Goal: Information Seeking & Learning: Learn about a topic

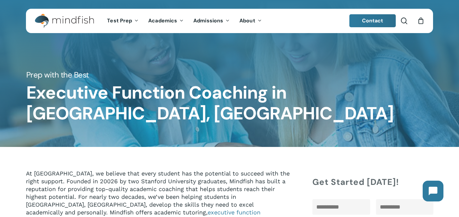
click at [63, 23] on img "Main Menu" at bounding box center [61, 21] width 53 height 15
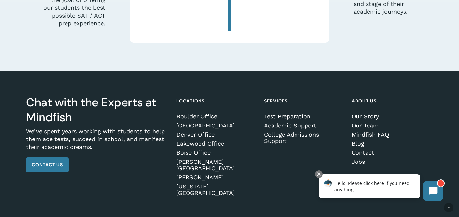
scroll to position [1904, 0]
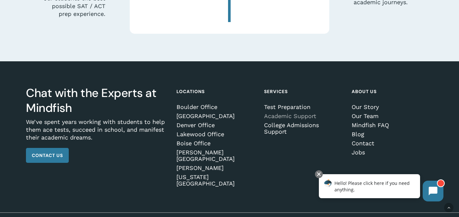
click at [282, 113] on link "Academic Support" at bounding box center [304, 116] width 80 height 6
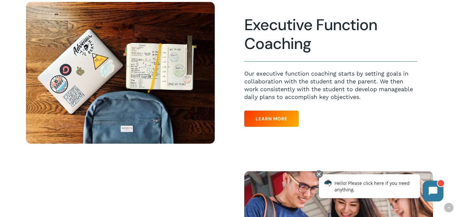
scroll to position [545, 0]
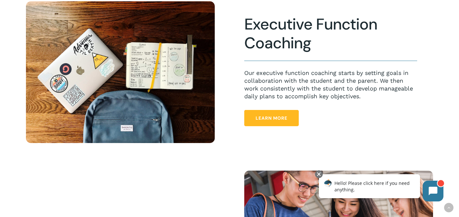
click at [279, 116] on span "Learn More" at bounding box center [272, 118] width 32 height 6
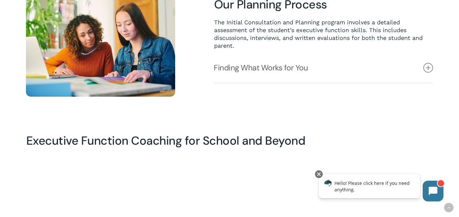
scroll to position [487, 0]
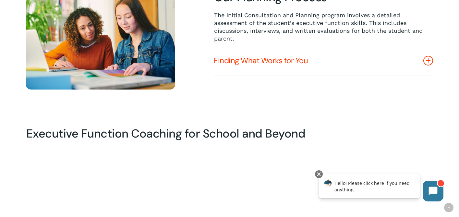
click at [429, 62] on icon at bounding box center [429, 61] width 10 height 10
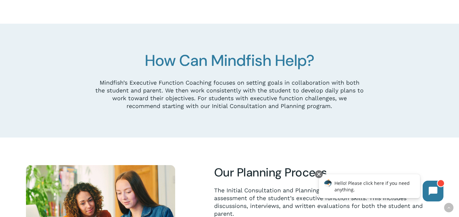
scroll to position [426, 0]
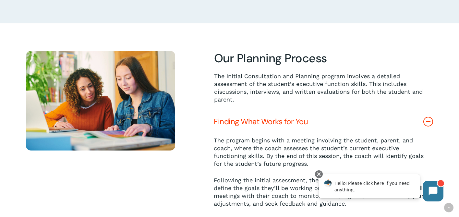
click at [18, 152] on div at bounding box center [101, 134] width 172 height 167
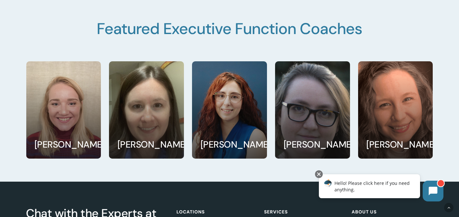
scroll to position [1131, 0]
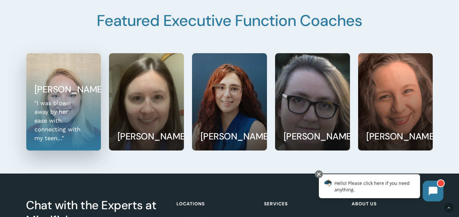
click at [73, 119] on link at bounding box center [64, 102] width 74 height 97
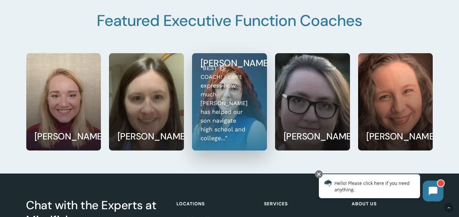
click at [221, 98] on link at bounding box center [229, 102] width 74 height 97
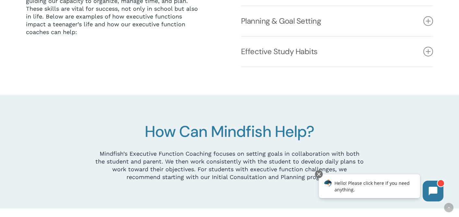
scroll to position [236, 0]
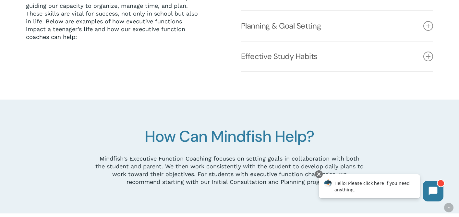
click at [9, 116] on div at bounding box center [229, 157] width 459 height 114
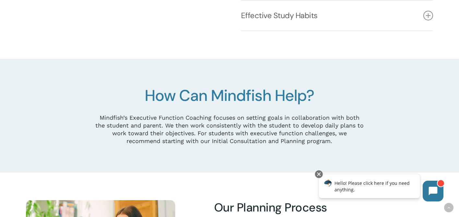
scroll to position [279, 0]
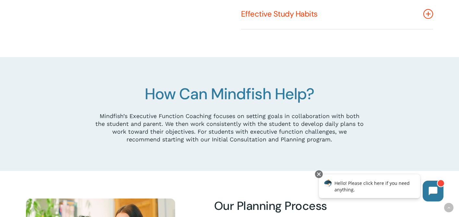
click at [429, 13] on icon at bounding box center [429, 14] width 10 height 10
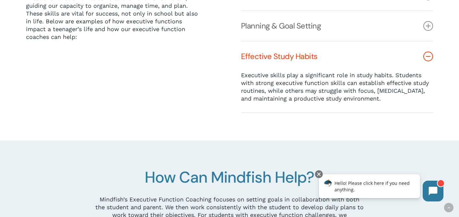
scroll to position [240, 0]
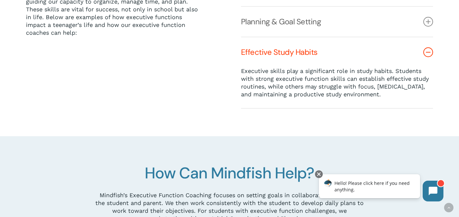
drag, startPoint x: 391, startPoint y: 93, endPoint x: 237, endPoint y: 66, distance: 156.5
click at [237, 66] on div "Effective Organization Executive skills empower teenagers to maintain an organi…" at bounding box center [337, 27] width 215 height 163
copy div "Executive skills play a significant role in study habits. Students with strong …"
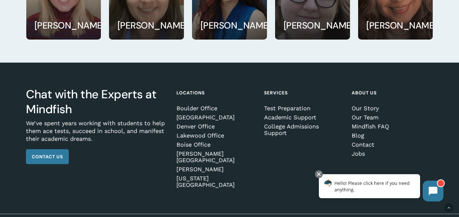
scroll to position [1288, 0]
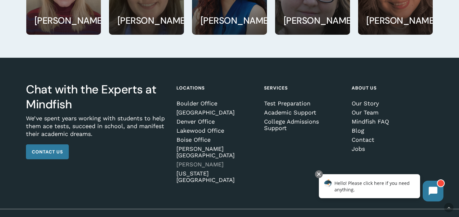
click at [194, 161] on link "[PERSON_NAME]" at bounding box center [217, 164] width 80 height 6
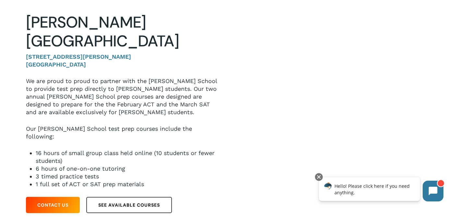
scroll to position [102, 0]
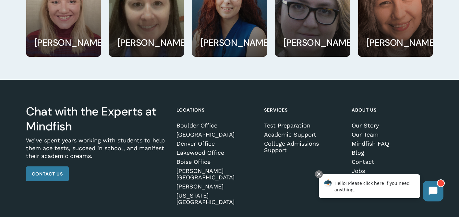
scroll to position [1179, 0]
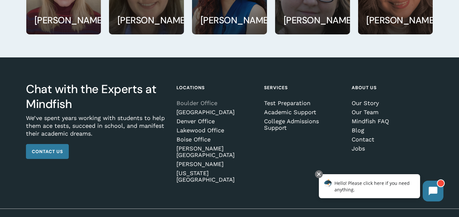
click at [202, 102] on link "Boulder Office" at bounding box center [217, 103] width 80 height 6
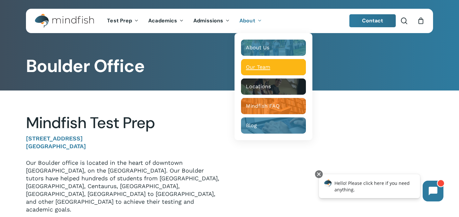
click at [255, 65] on span "Our Team" at bounding box center [258, 67] width 24 height 6
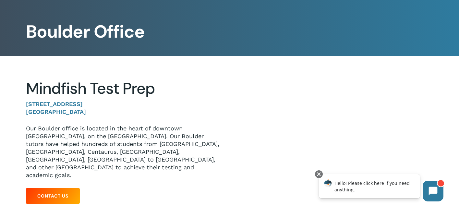
scroll to position [35, 0]
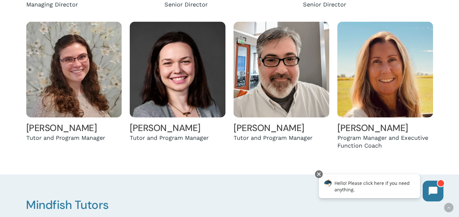
scroll to position [319, 0]
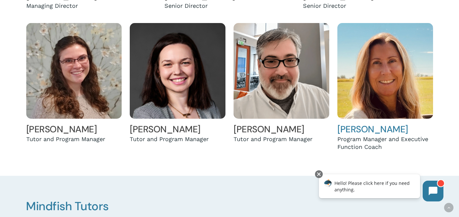
click at [370, 128] on link "Jen Eyberg" at bounding box center [373, 129] width 71 height 12
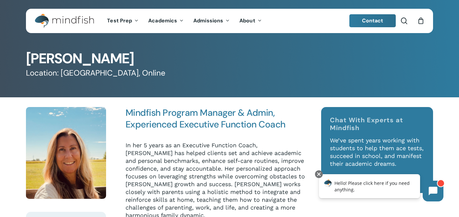
click at [68, 19] on img "Main Menu" at bounding box center [61, 21] width 53 height 15
